Goal: Navigation & Orientation: Find specific page/section

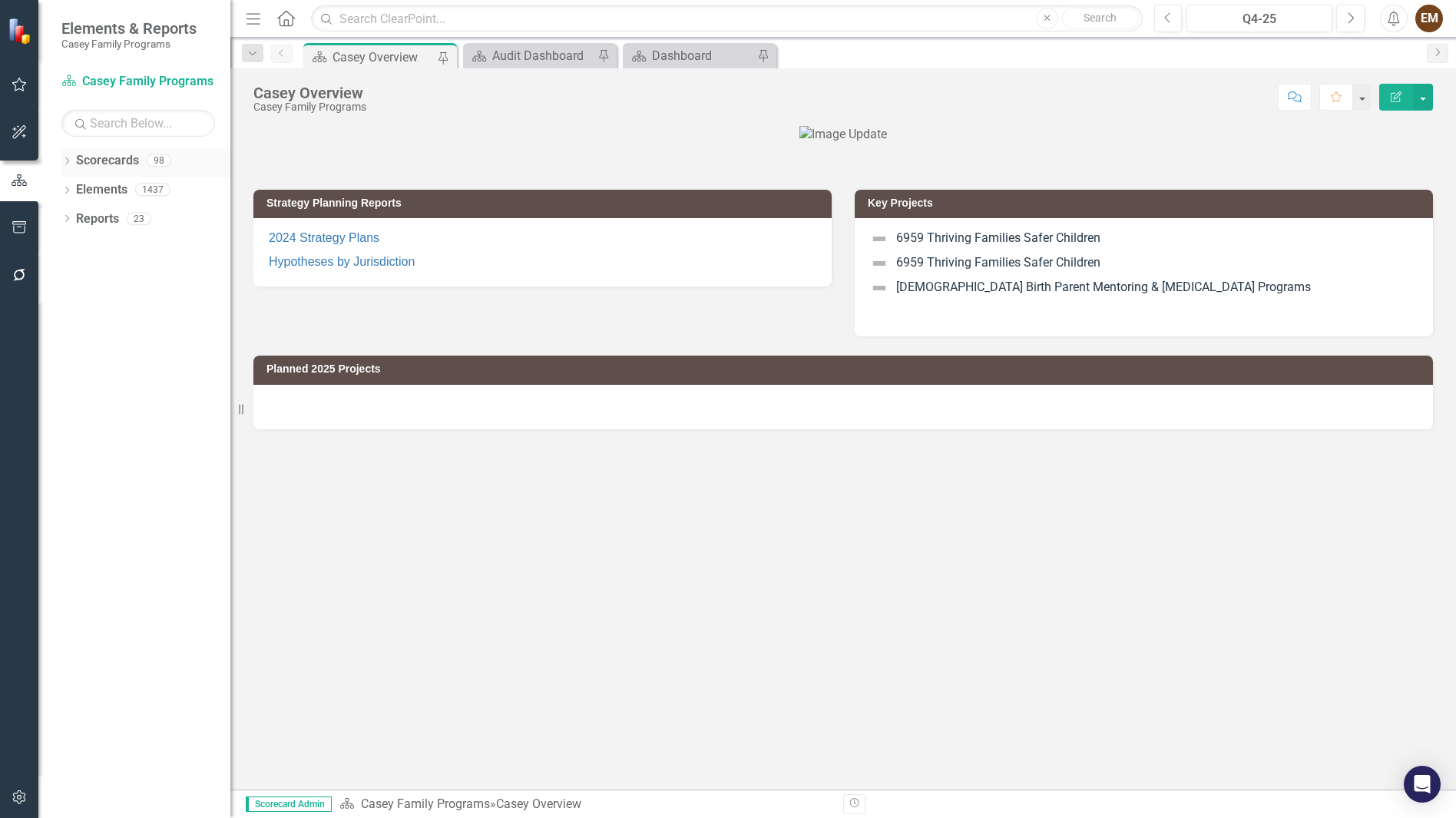
click at [84, 161] on link "Scorecards" at bounding box center [107, 161] width 63 height 18
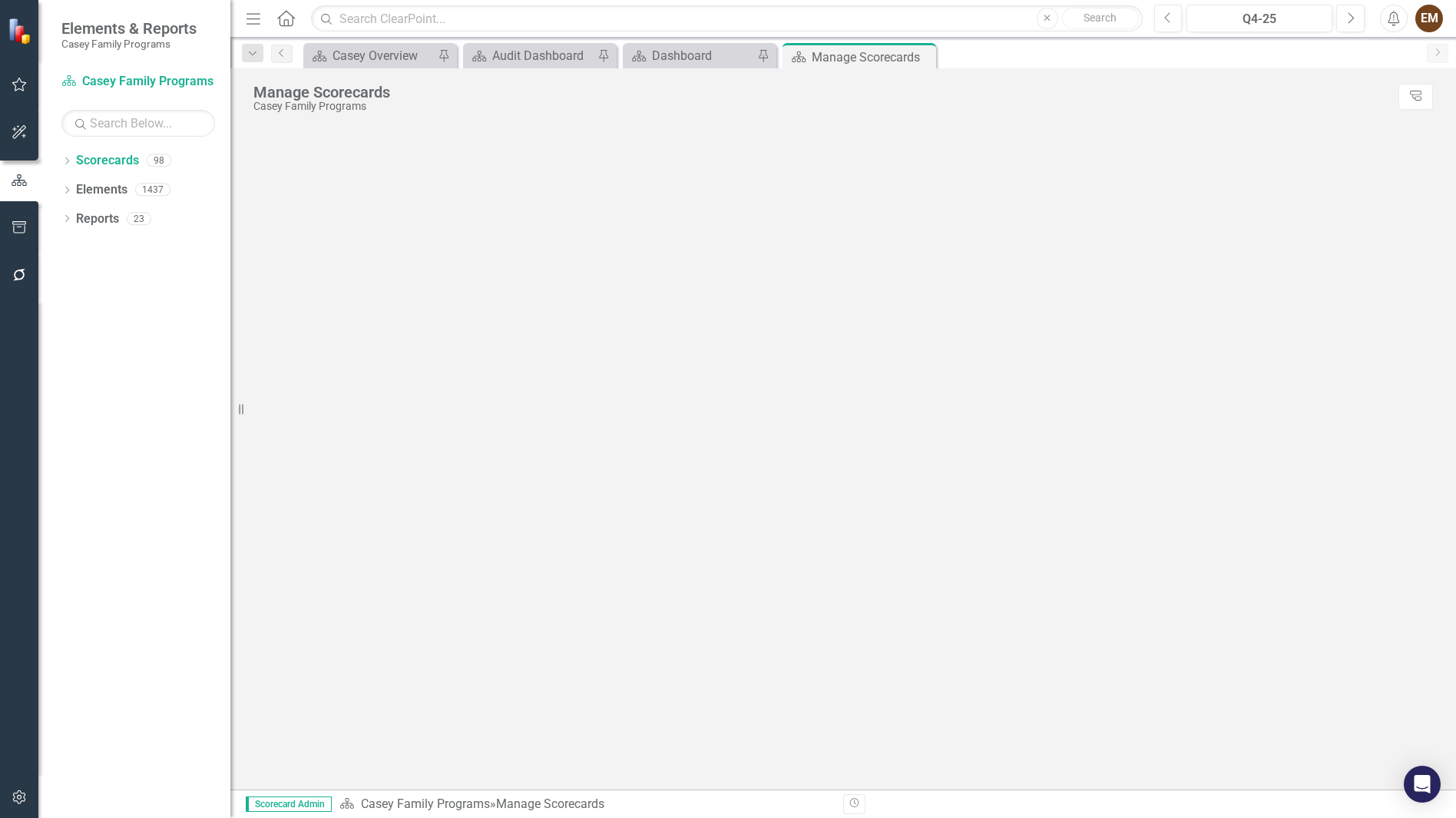
click at [66, 144] on div "Scorecard [PERSON_NAME] Family Programs Search Dropdown Scorecards 98 Dropdown …" at bounding box center [134, 443] width 192 height 748
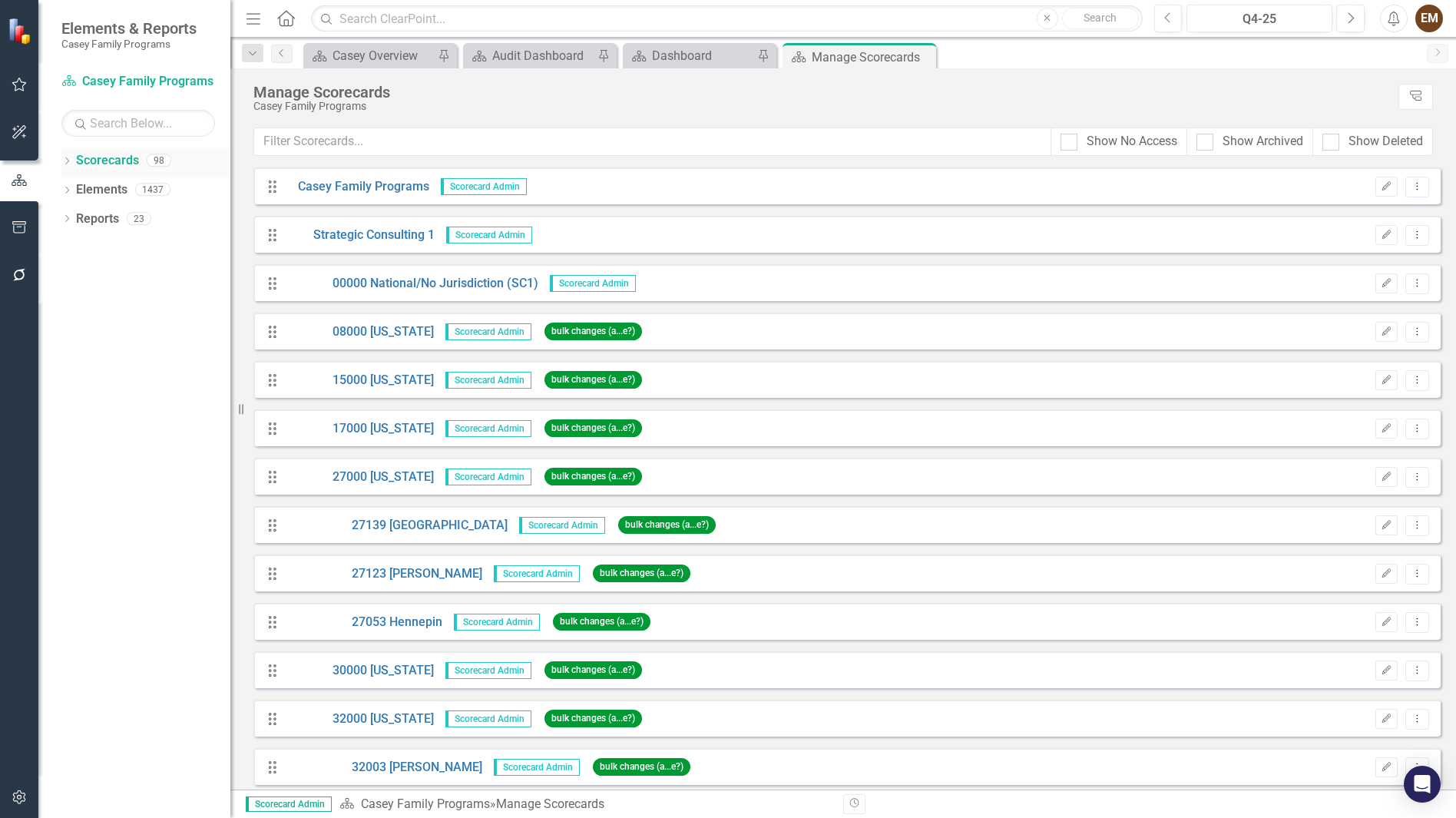
click at [68, 165] on icon "Dropdown" at bounding box center [67, 162] width 11 height 8
click at [80, 190] on icon "Dropdown" at bounding box center [74, 189] width 12 height 9
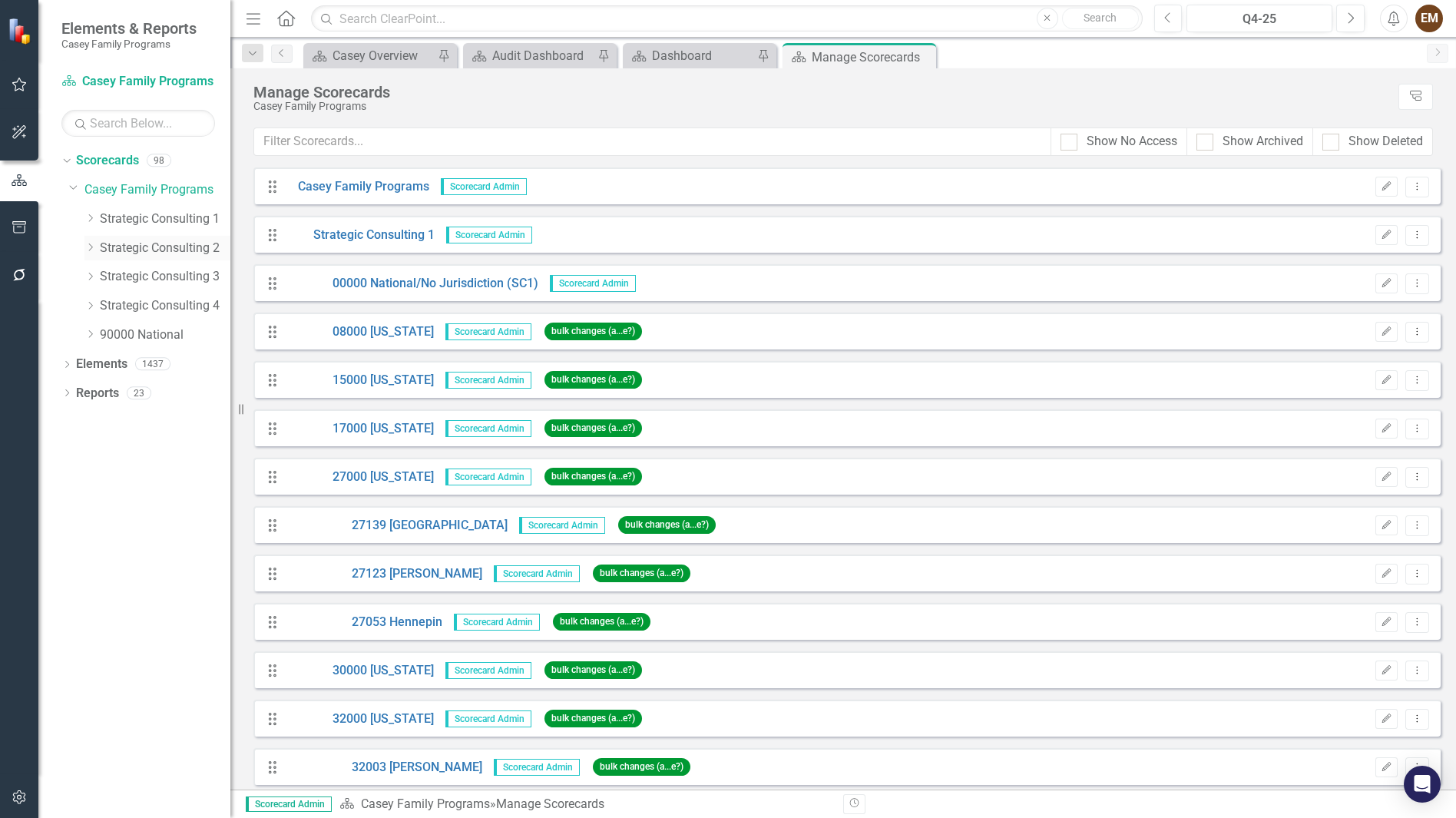
click at [94, 243] on icon "Dropdown" at bounding box center [90, 247] width 12 height 9
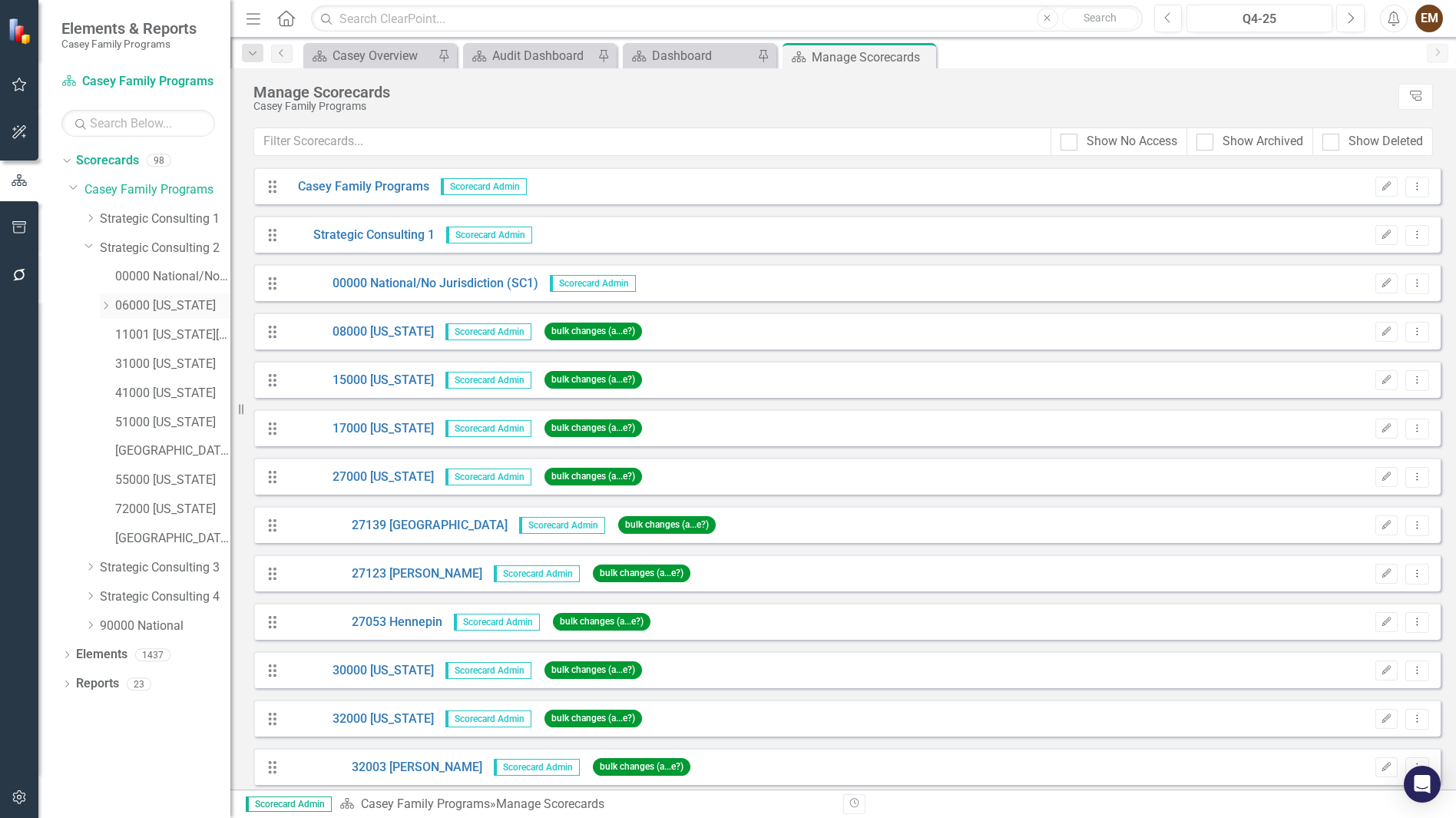
click at [103, 300] on div "Dropdown" at bounding box center [105, 306] width 12 height 13
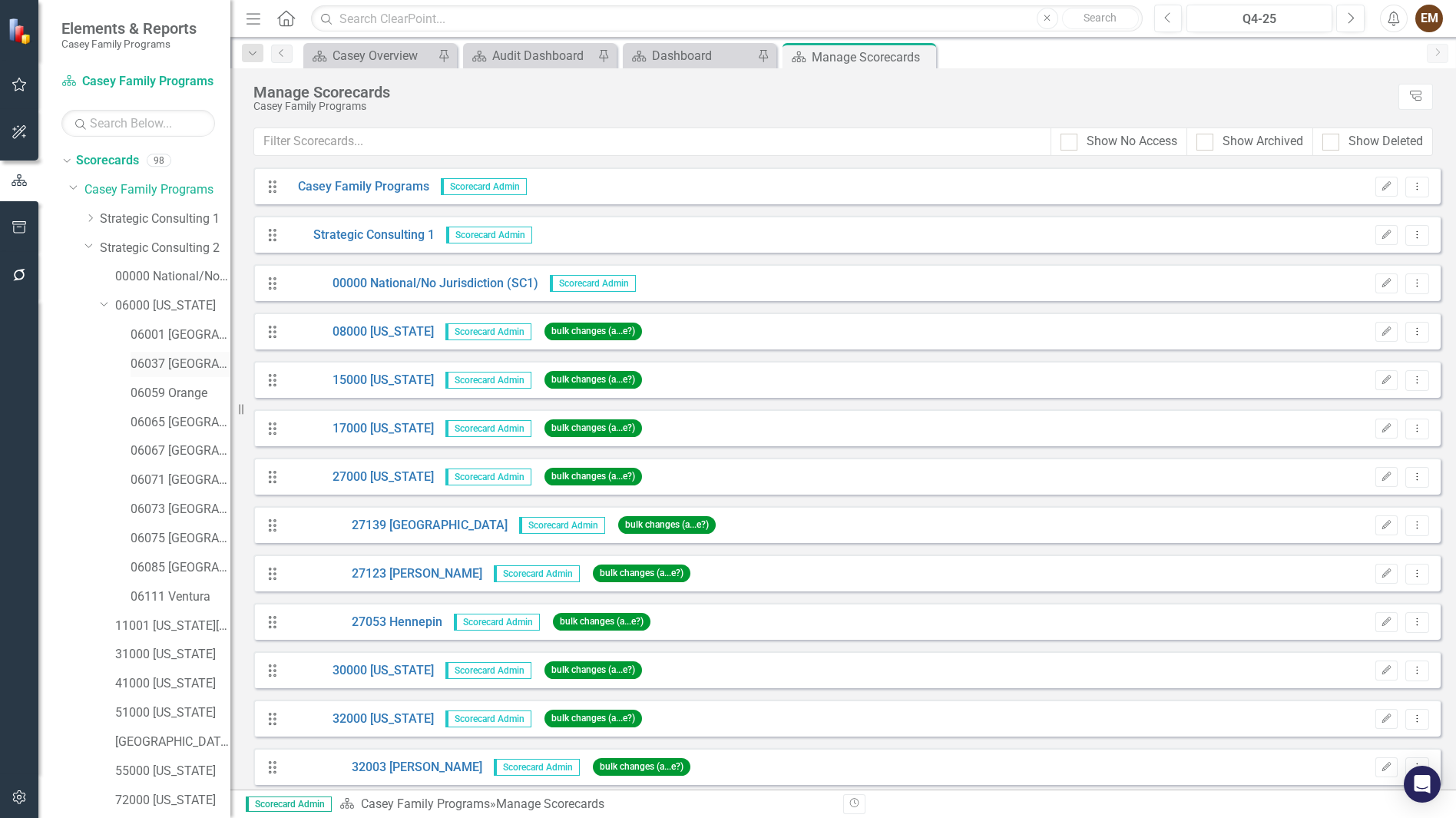
click at [188, 368] on link "06037 [GEOGRAPHIC_DATA]" at bounding box center [180, 364] width 100 height 18
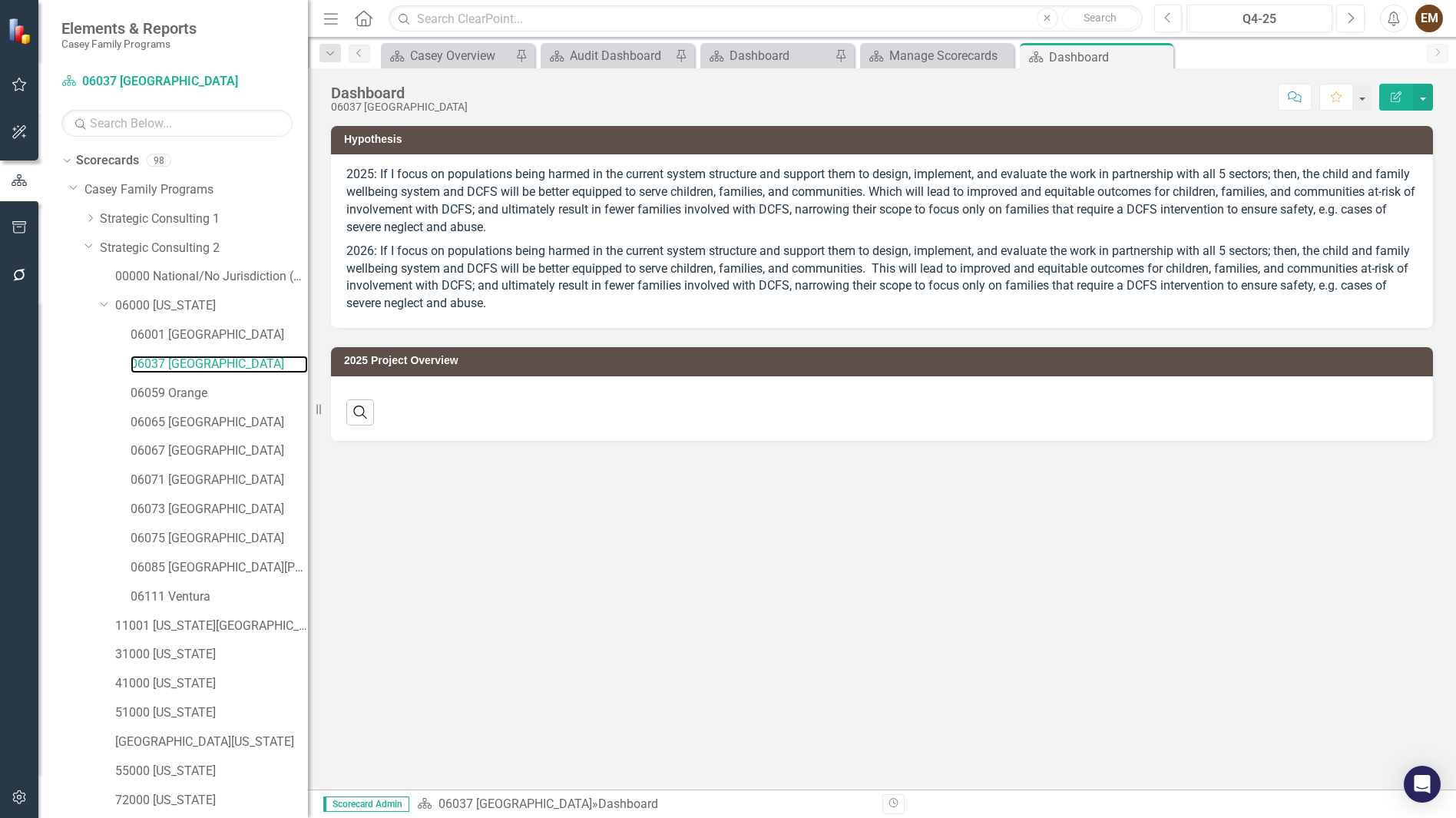
drag, startPoint x: 234, startPoint y: 333, endPoint x: 334, endPoint y: 345, distance: 100.7
click at [321, 345] on div "Resize" at bounding box center [314, 409] width 12 height 818
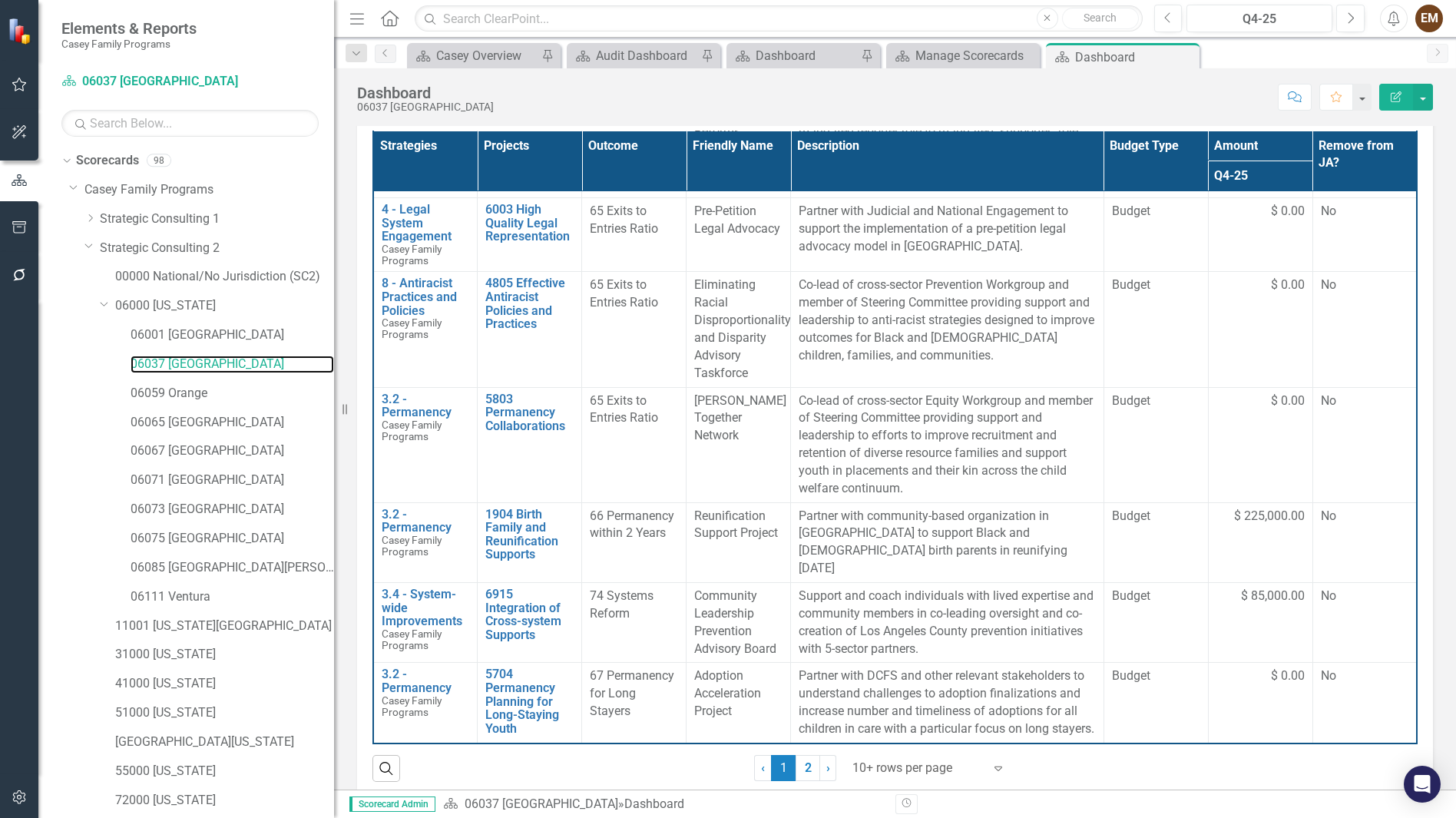
scroll to position [259, 0]
